Goal: Task Accomplishment & Management: Manage account settings

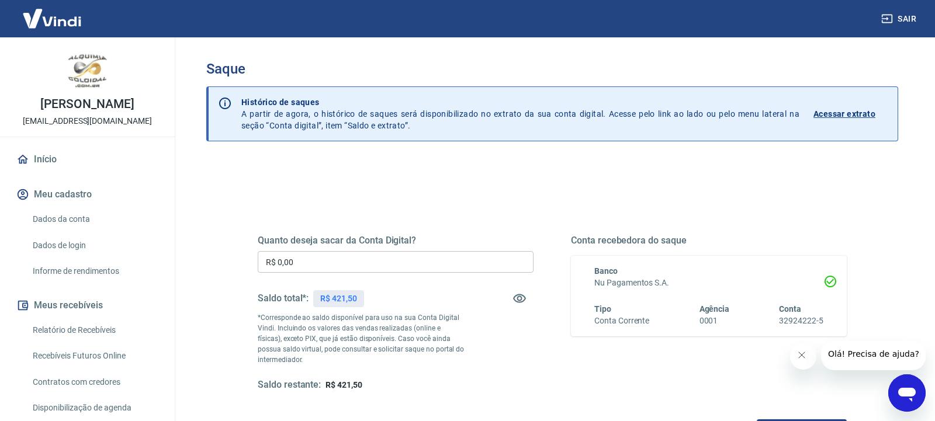
click at [367, 262] on input "R$ 0,00" at bounding box center [396, 262] width 276 height 22
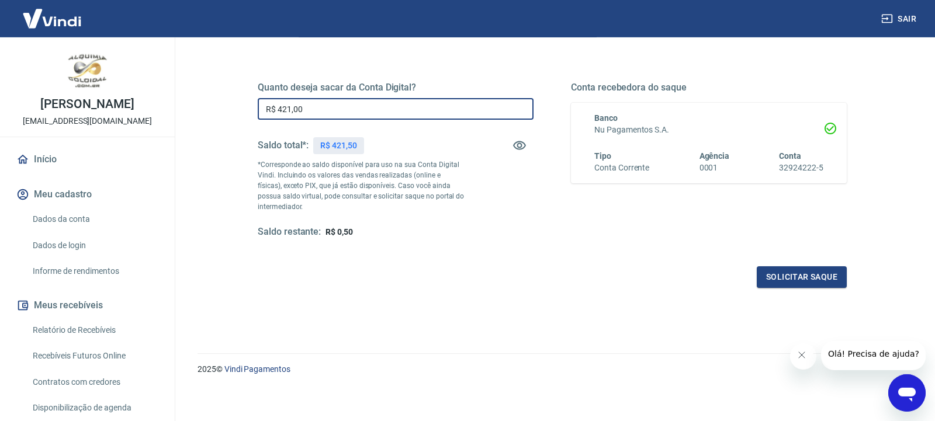
scroll to position [158, 0]
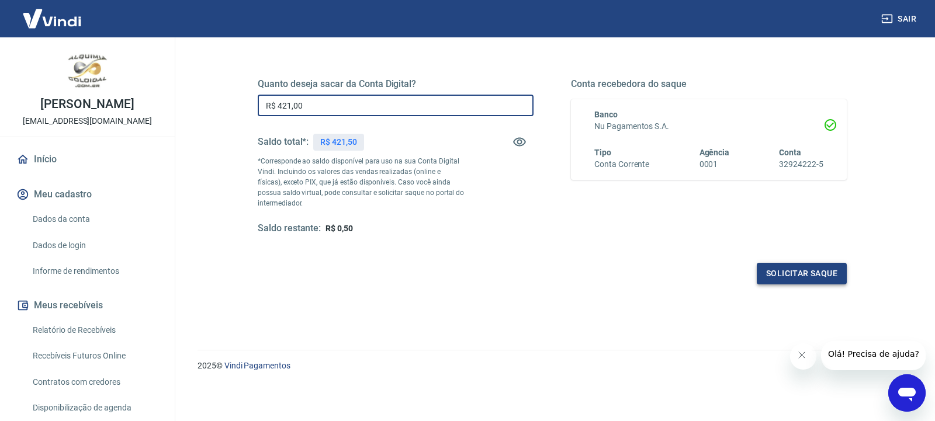
type input "R$ 421,00"
click at [801, 277] on button "Solicitar saque" at bounding box center [802, 274] width 90 height 22
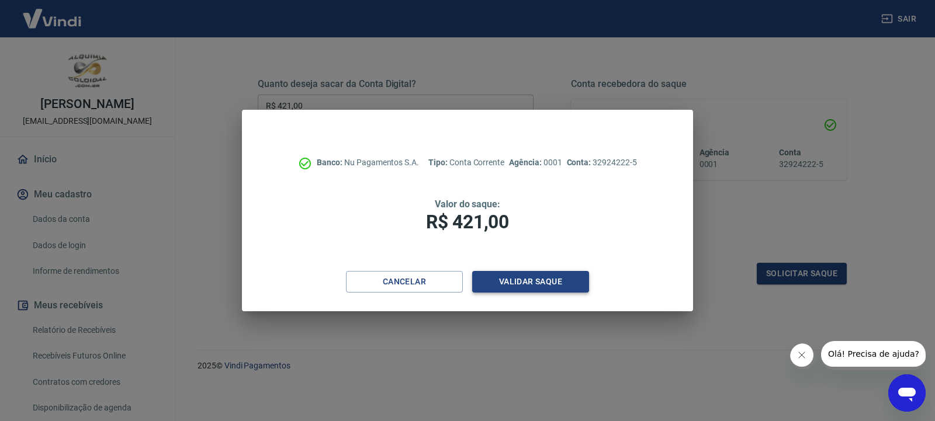
click at [515, 286] on button "Validar saque" at bounding box center [530, 282] width 117 height 22
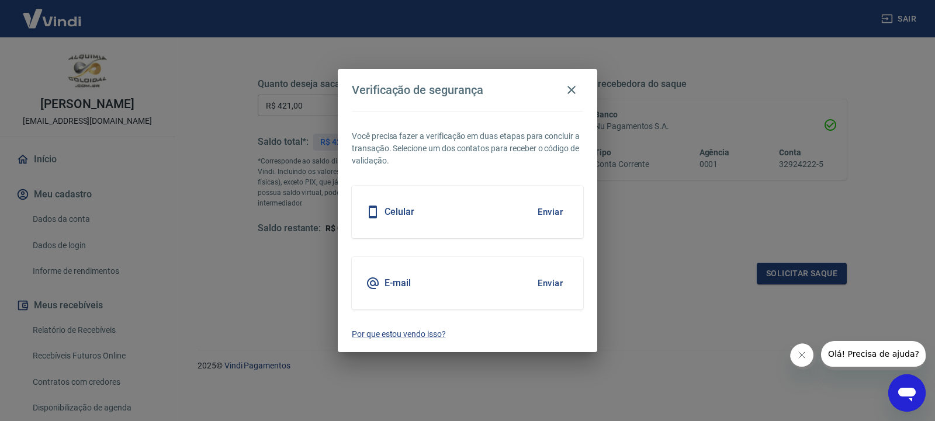
click at [542, 213] on button "Enviar" at bounding box center [550, 212] width 38 height 25
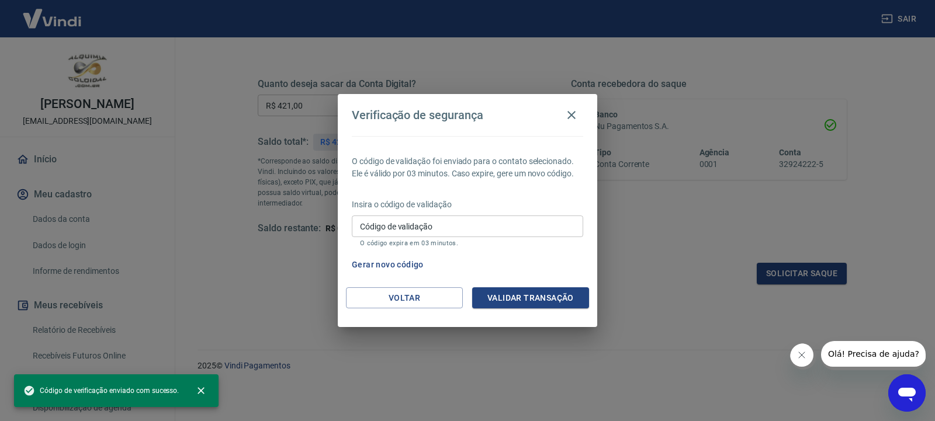
click at [475, 230] on input "Código de validação" at bounding box center [467, 227] width 231 height 22
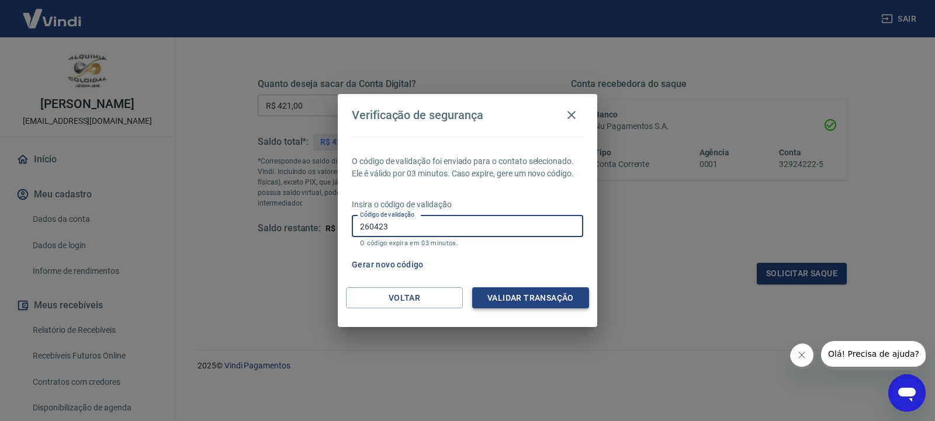
type input "260423"
click at [542, 299] on button "Validar transação" at bounding box center [530, 299] width 117 height 22
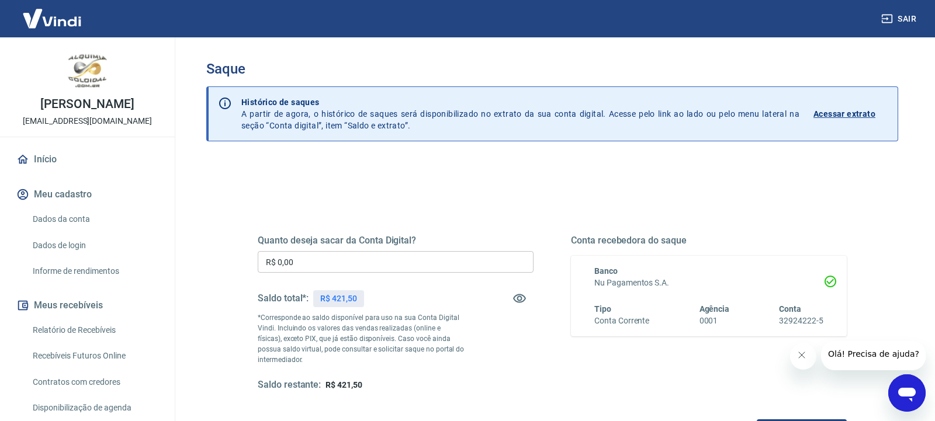
click at [456, 262] on input "R$ 0,00" at bounding box center [396, 262] width 276 height 22
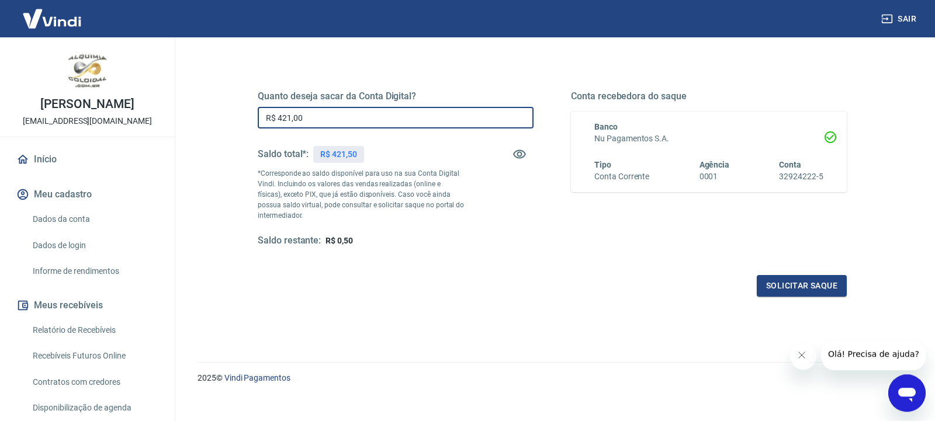
scroll to position [146, 0]
type input "R$ 421,00"
click at [801, 282] on button "Solicitar saque" at bounding box center [802, 285] width 90 height 22
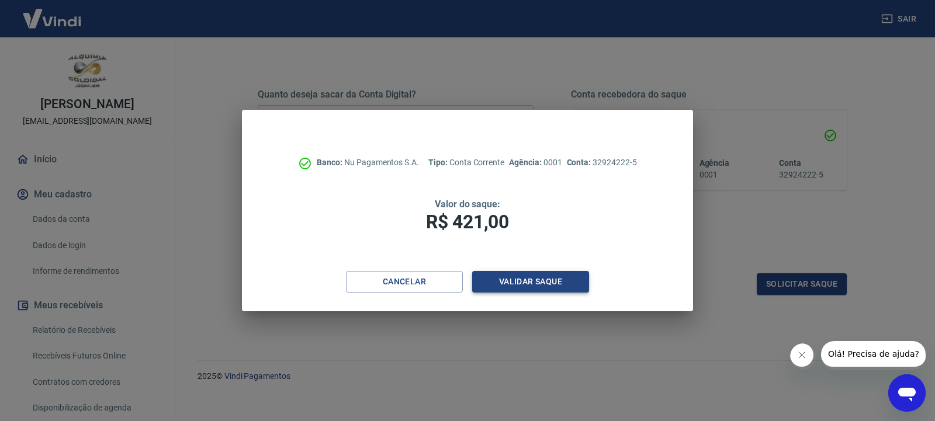
click at [545, 291] on button "Validar saque" at bounding box center [530, 282] width 117 height 22
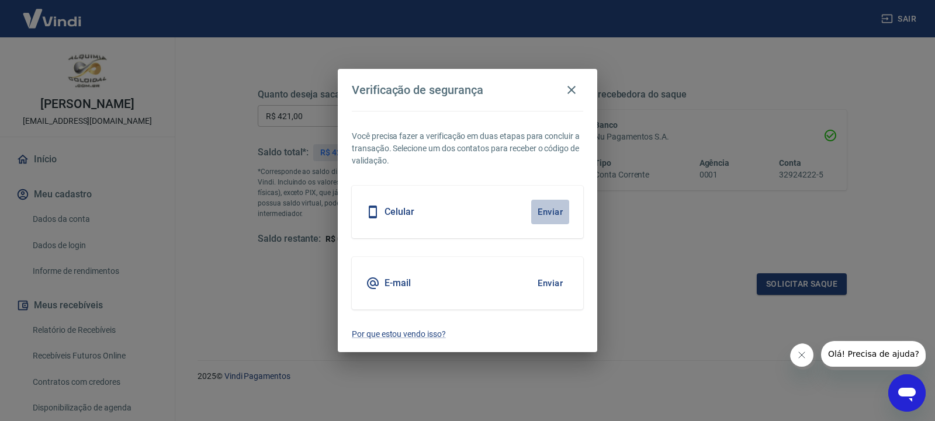
click at [558, 214] on button "Enviar" at bounding box center [550, 212] width 38 height 25
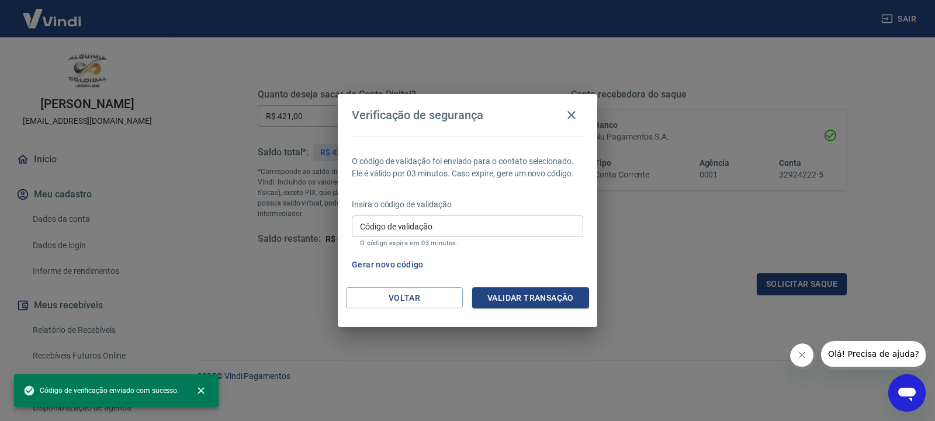
click at [554, 224] on input "Código de validação" at bounding box center [467, 227] width 231 height 22
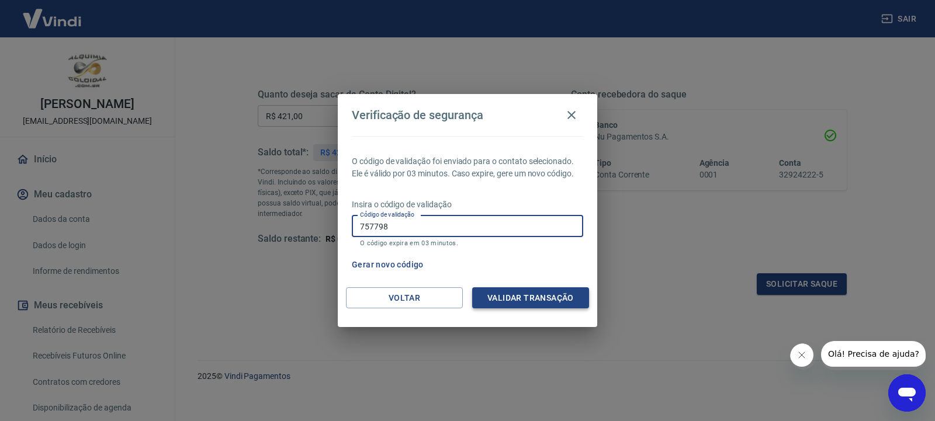
type input "757798"
click at [558, 294] on button "Validar transação" at bounding box center [530, 299] width 117 height 22
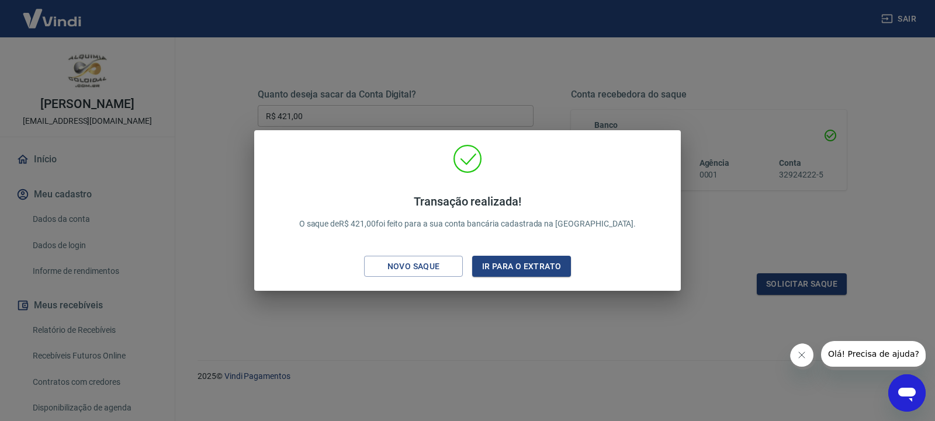
click at [204, 60] on div "Transação realizada! O saque de R$ 421,00 foi feito para a sua conta bancária c…" at bounding box center [467, 210] width 935 height 421
